Goal: Register for event/course

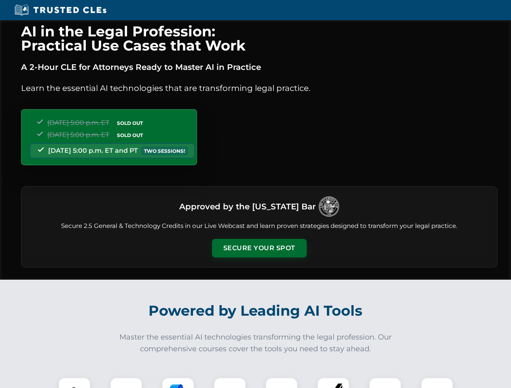
click at [259, 248] on button "Secure Your Spot" at bounding box center [259, 248] width 95 height 19
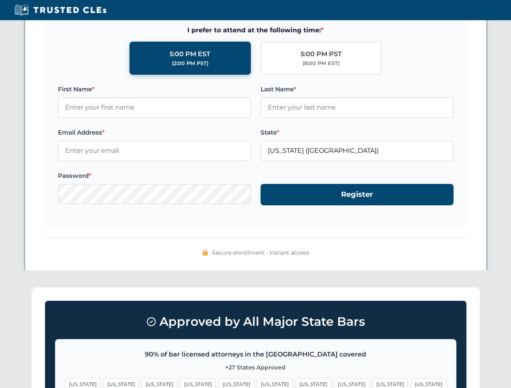
click at [296, 383] on span "[US_STATE]" at bounding box center [313, 385] width 35 height 12
click at [372, 383] on span "[US_STATE]" at bounding box center [389, 385] width 35 height 12
